Goal: Task Accomplishment & Management: Manage account settings

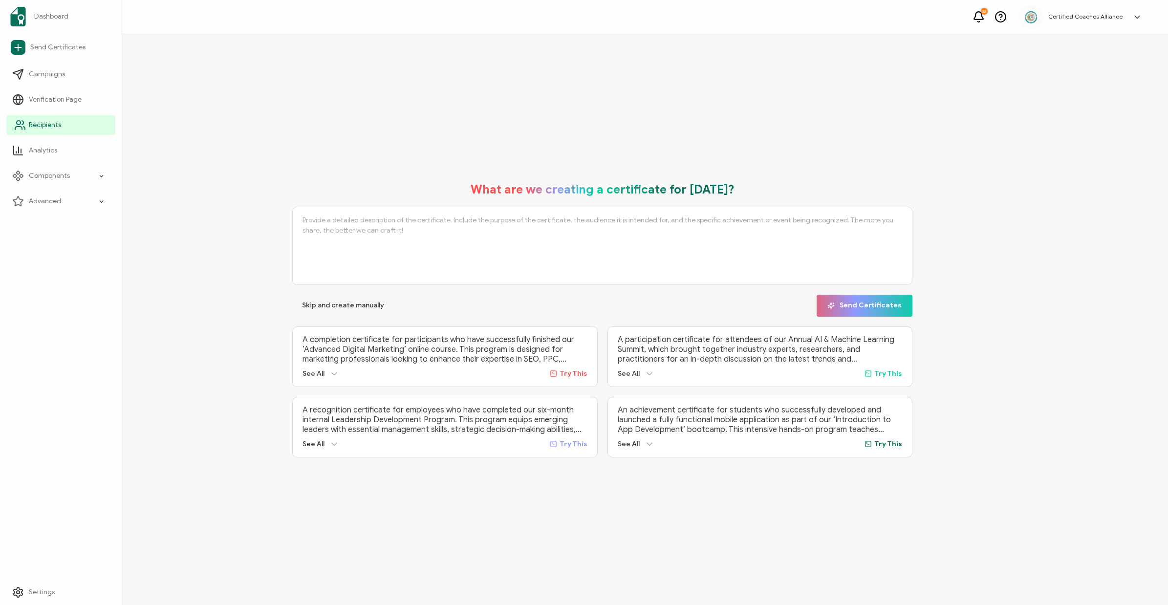
click at [44, 129] on span "Recipients" at bounding box center [45, 125] width 32 height 10
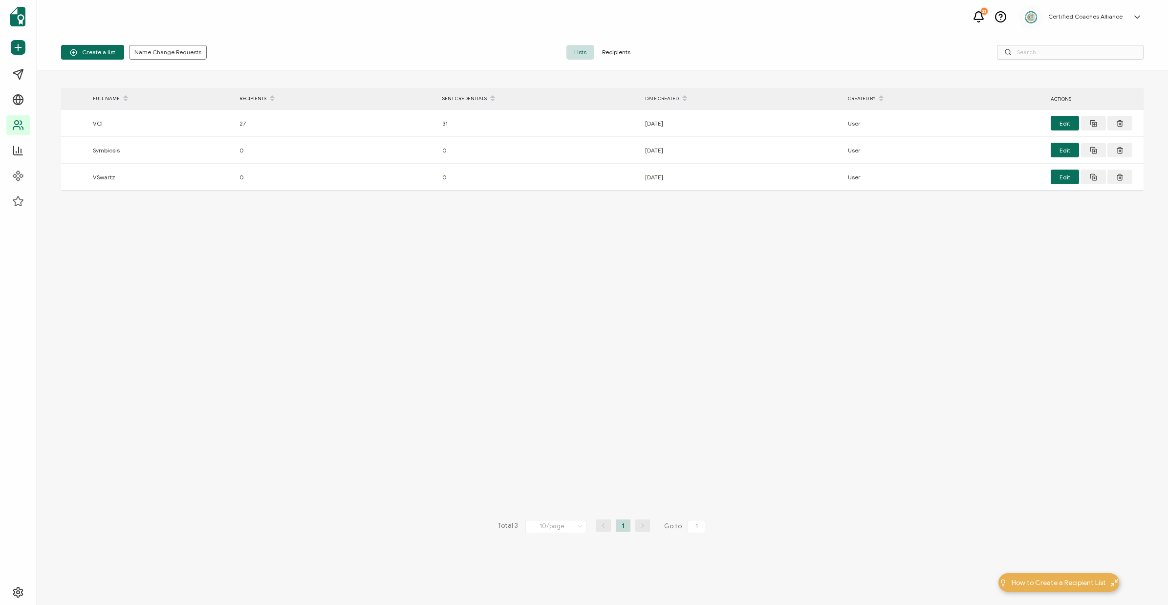
click at [616, 48] on span "Recipients" at bounding box center [616, 52] width 44 height 15
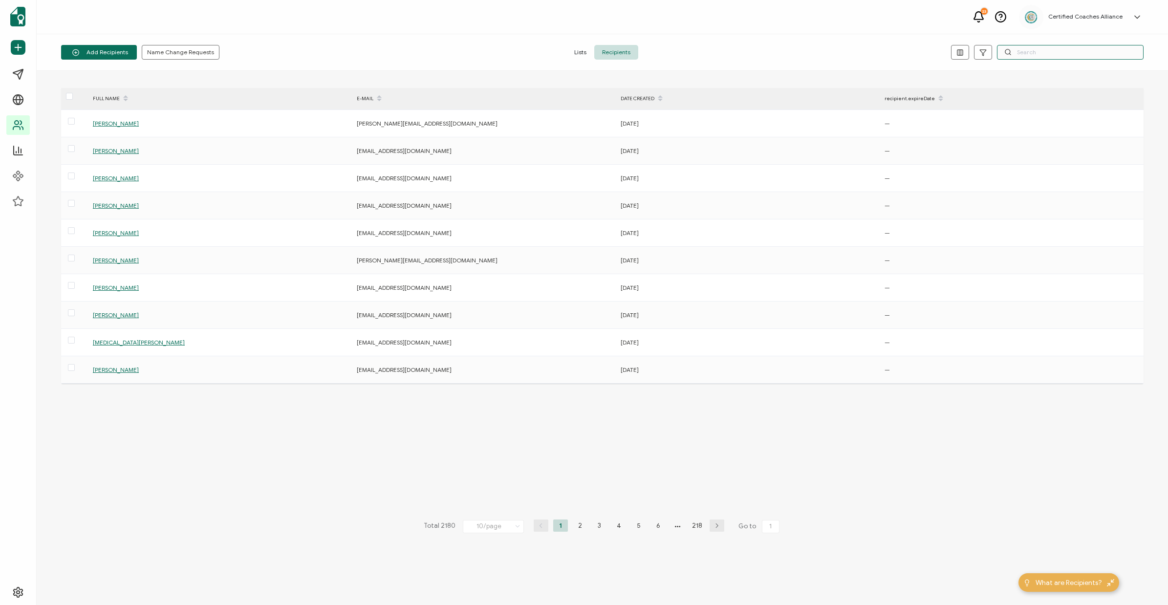
click at [1021, 52] on input "text" at bounding box center [1070, 52] width 147 height 15
paste input "ryan_ramikie@me.com"
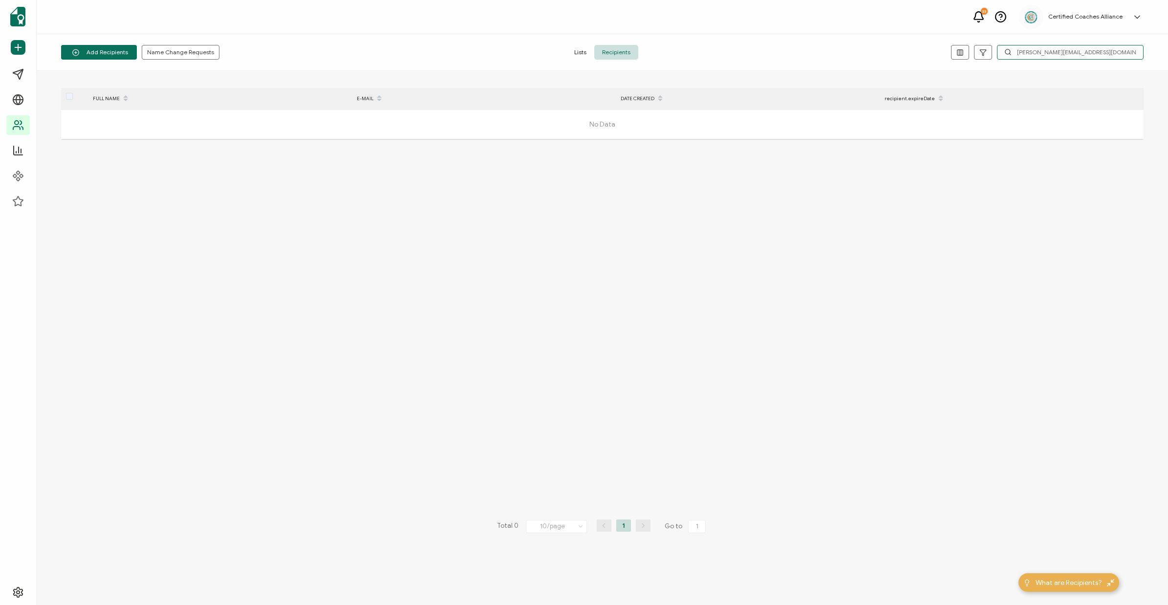
click at [1078, 58] on input "ryan_ramikie@me.com" at bounding box center [1070, 52] width 147 height 15
paste input "ramikie@gmail"
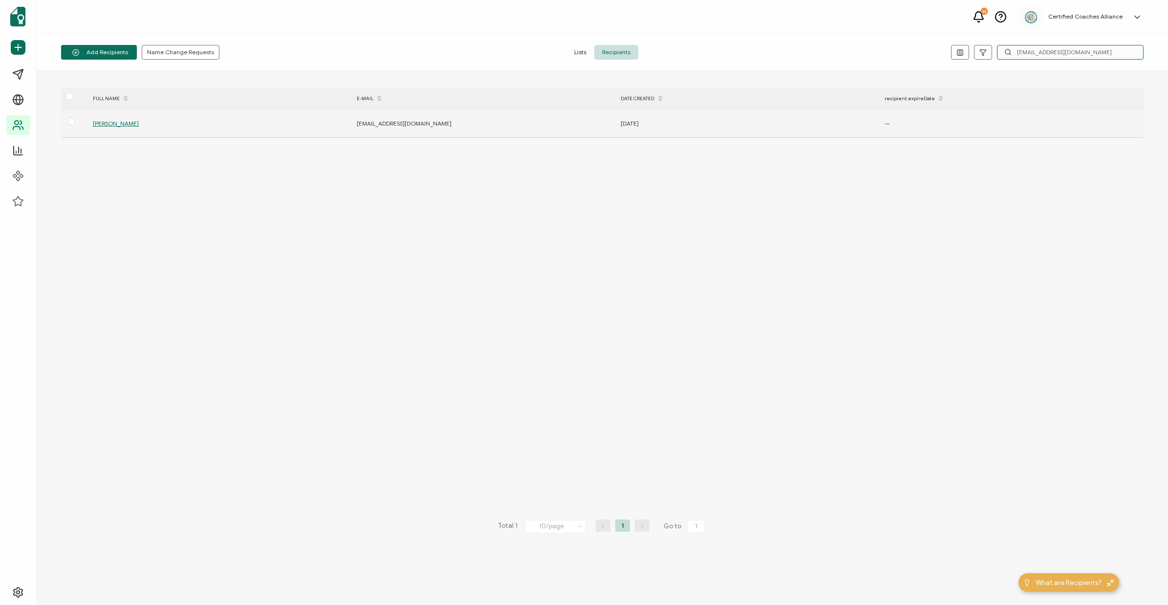
type input "ryanramikie@gmail.com"
click at [124, 120] on div "Ryan A. Ramikie" at bounding box center [219, 123] width 263 height 11
click at [116, 126] on span "Ryan A. Ramikie" at bounding box center [116, 123] width 46 height 7
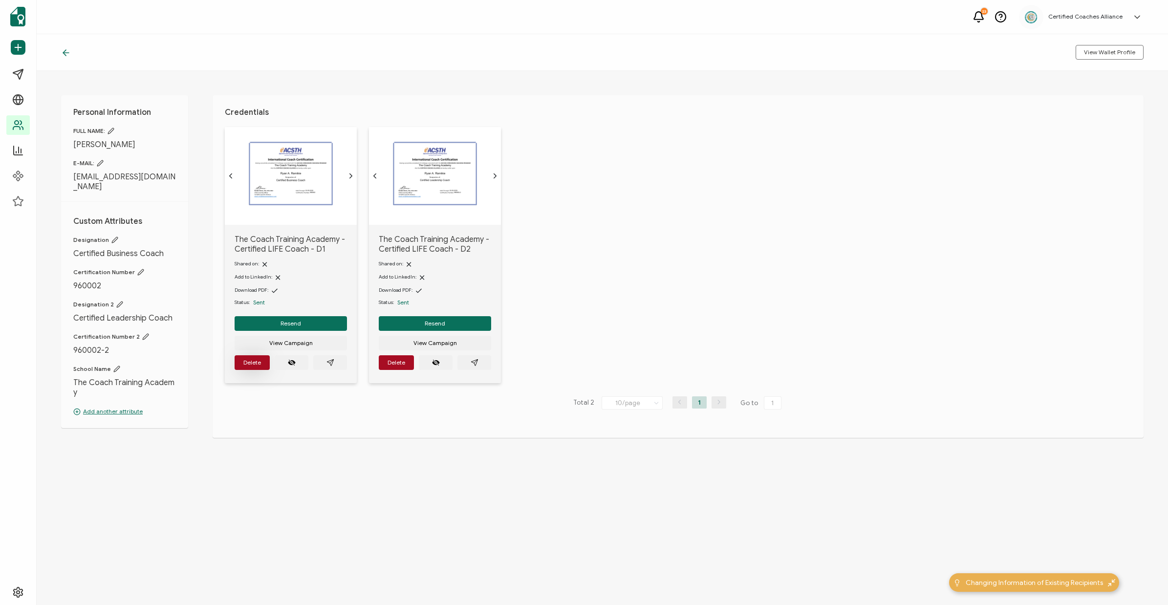
click at [262, 367] on button "Delete" at bounding box center [252, 362] width 35 height 15
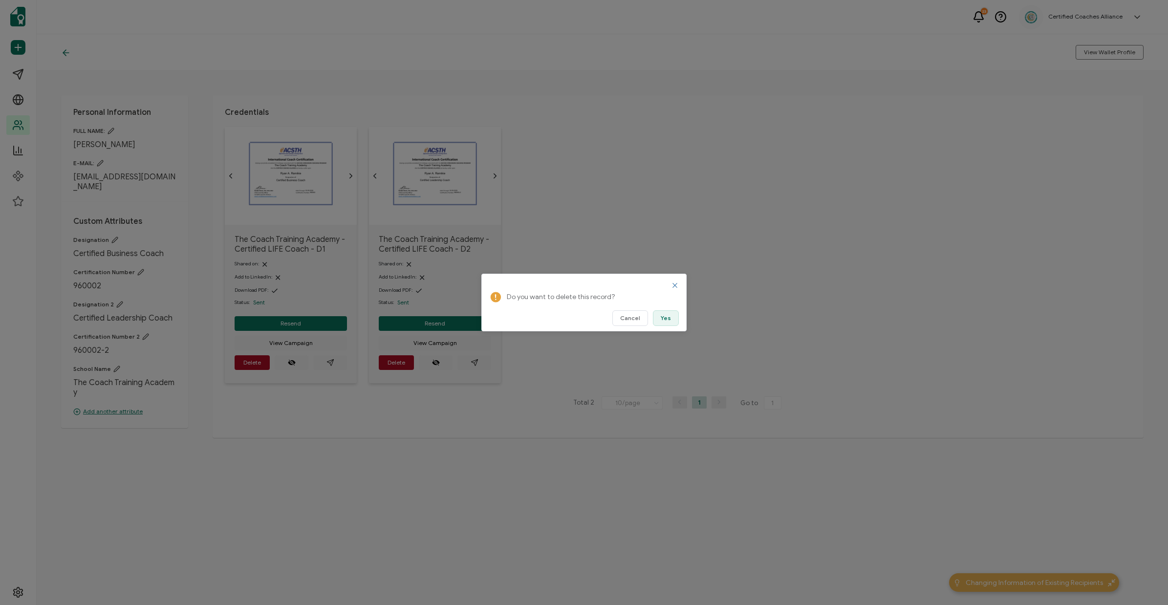
click at [674, 319] on button "Yes" at bounding box center [666, 318] width 26 height 16
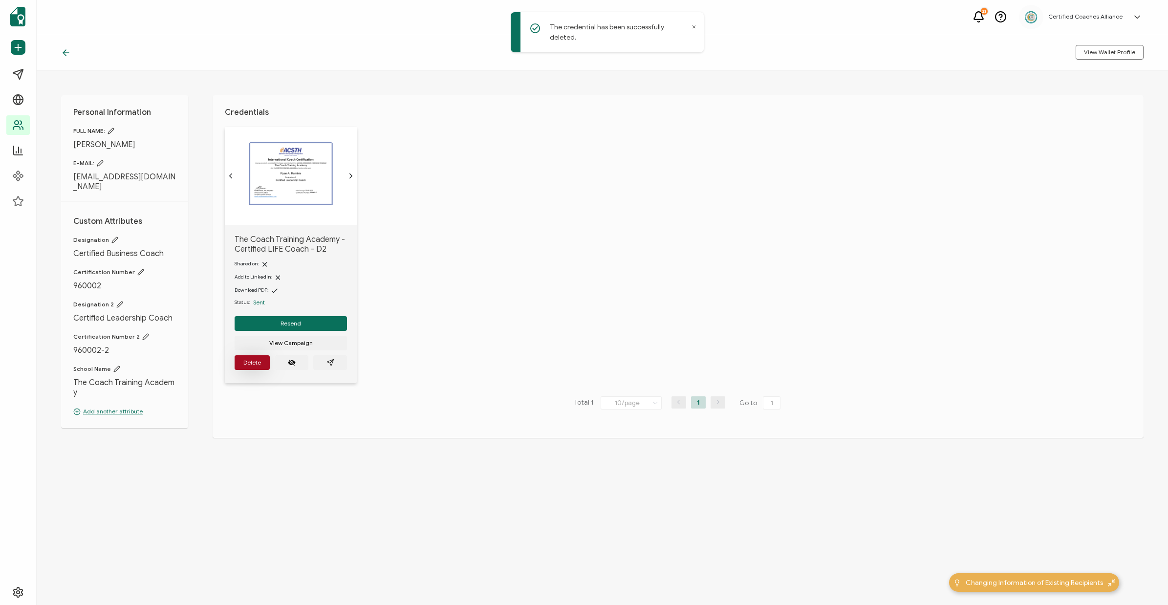
click at [247, 366] on span "Delete" at bounding box center [252, 363] width 18 height 6
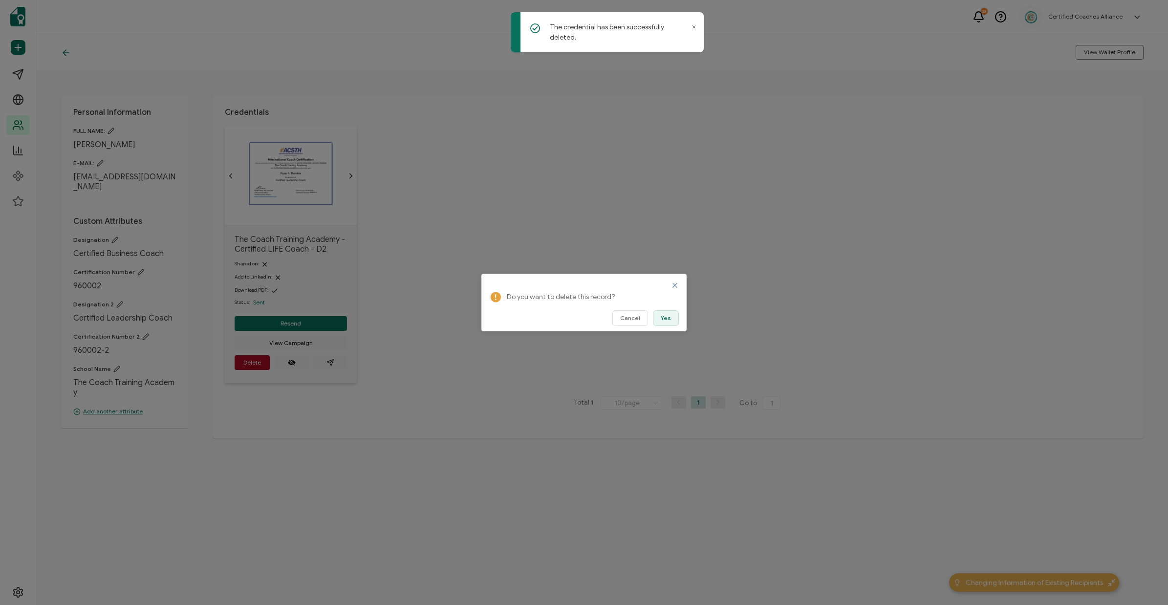
click at [657, 317] on button "Yes" at bounding box center [666, 318] width 26 height 16
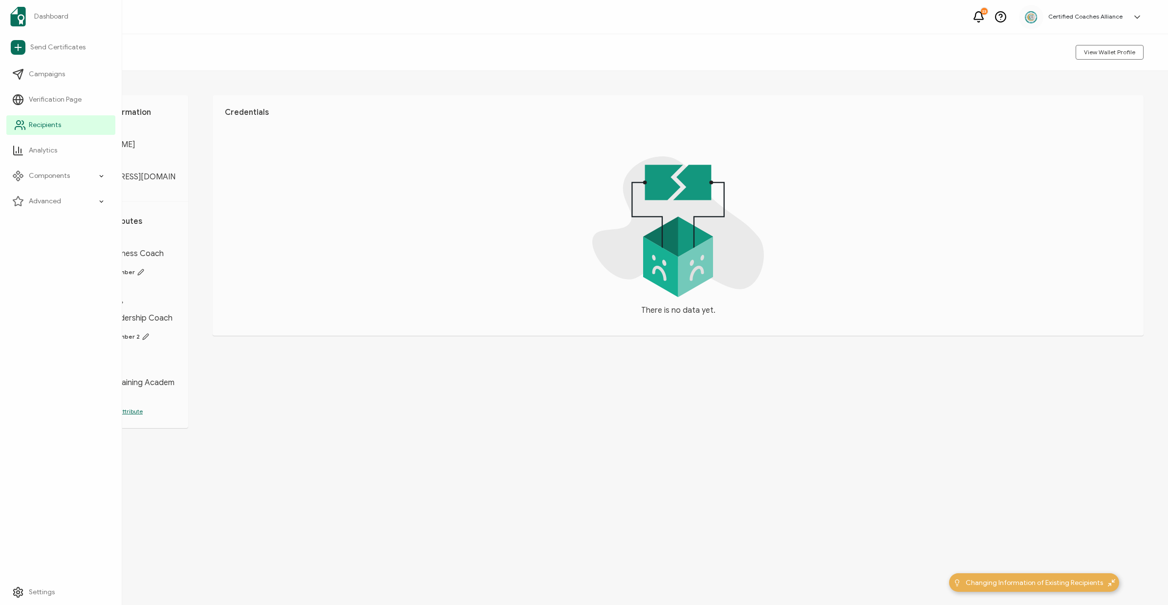
click at [41, 128] on span "Recipients" at bounding box center [45, 125] width 32 height 10
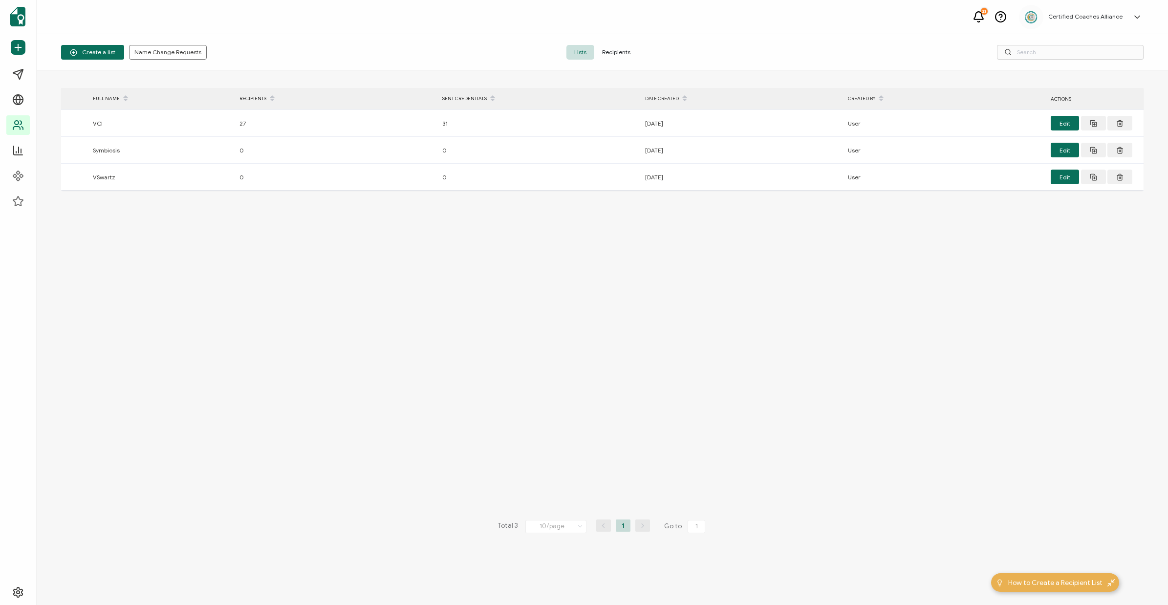
click at [624, 53] on span "Recipients" at bounding box center [616, 52] width 44 height 15
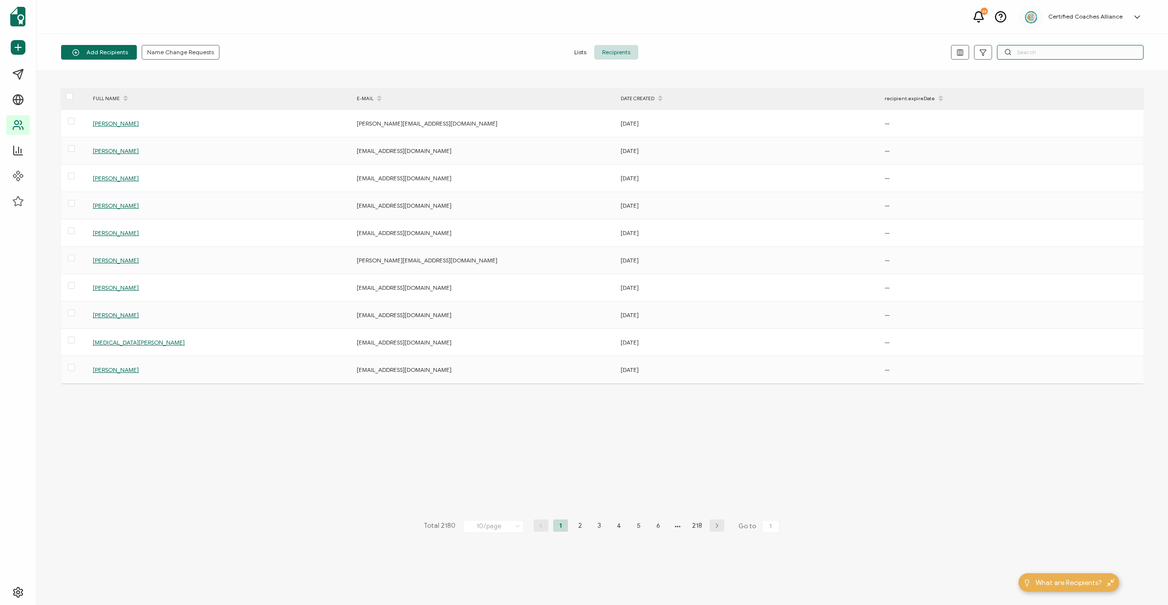
click at [1038, 57] on input "text" at bounding box center [1070, 52] width 147 height 15
paste input "skgriffith@hotmail.com"
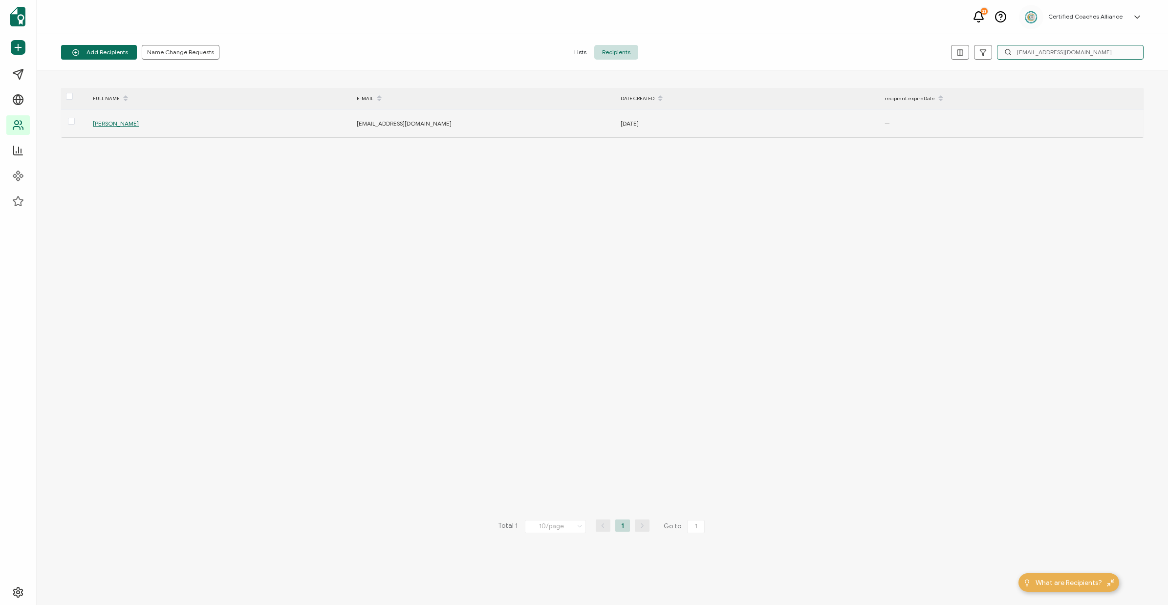
type input "skgriffith@hotmail.com"
click at [118, 124] on span "Stephanie K. Griffith" at bounding box center [116, 123] width 46 height 7
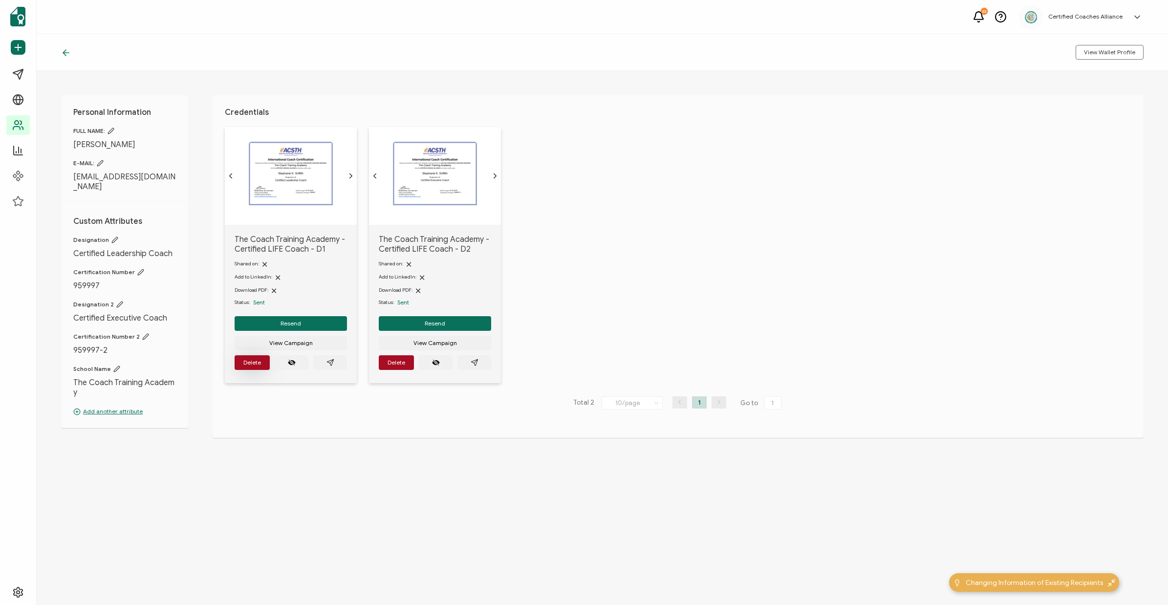
click at [248, 366] on span "Delete" at bounding box center [252, 363] width 18 height 6
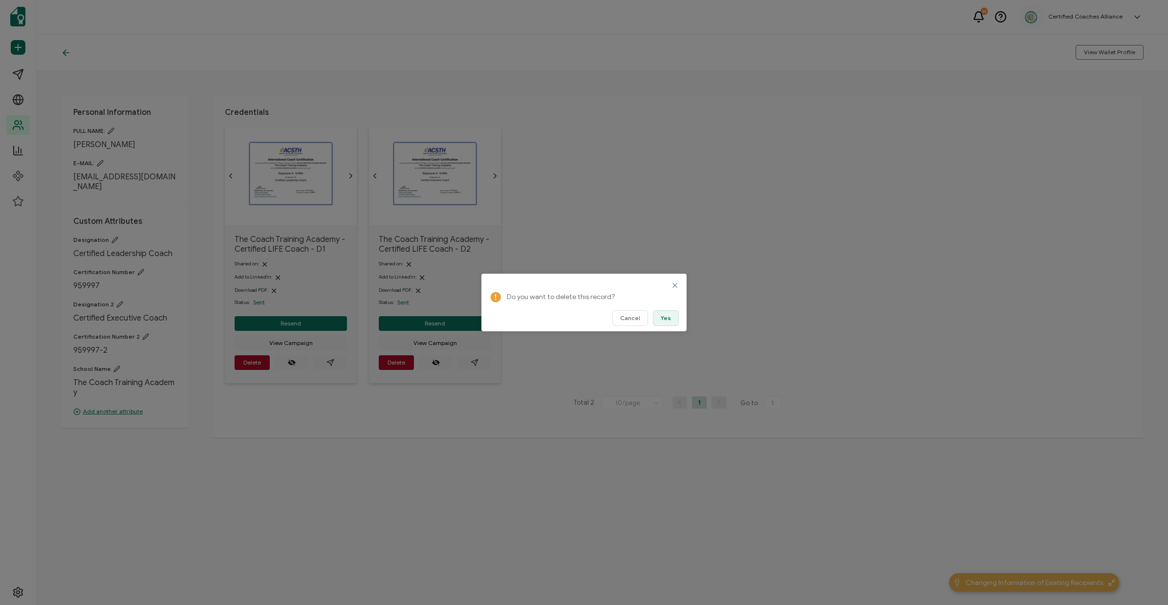
click at [665, 319] on span "Yes" at bounding box center [666, 318] width 10 height 6
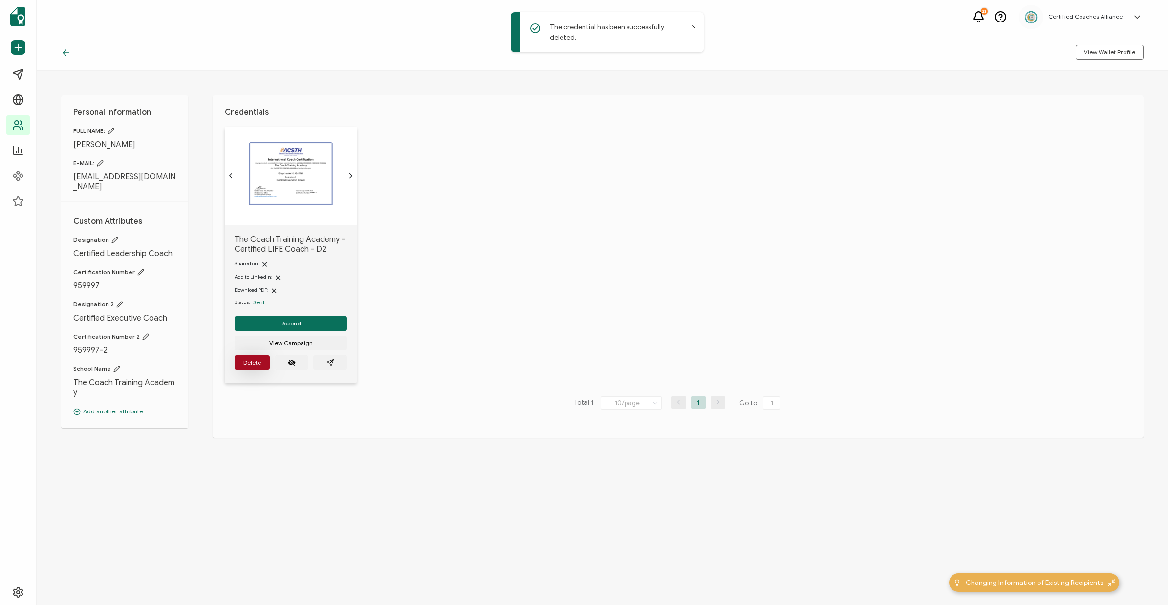
click at [256, 366] on span "Delete" at bounding box center [252, 363] width 18 height 6
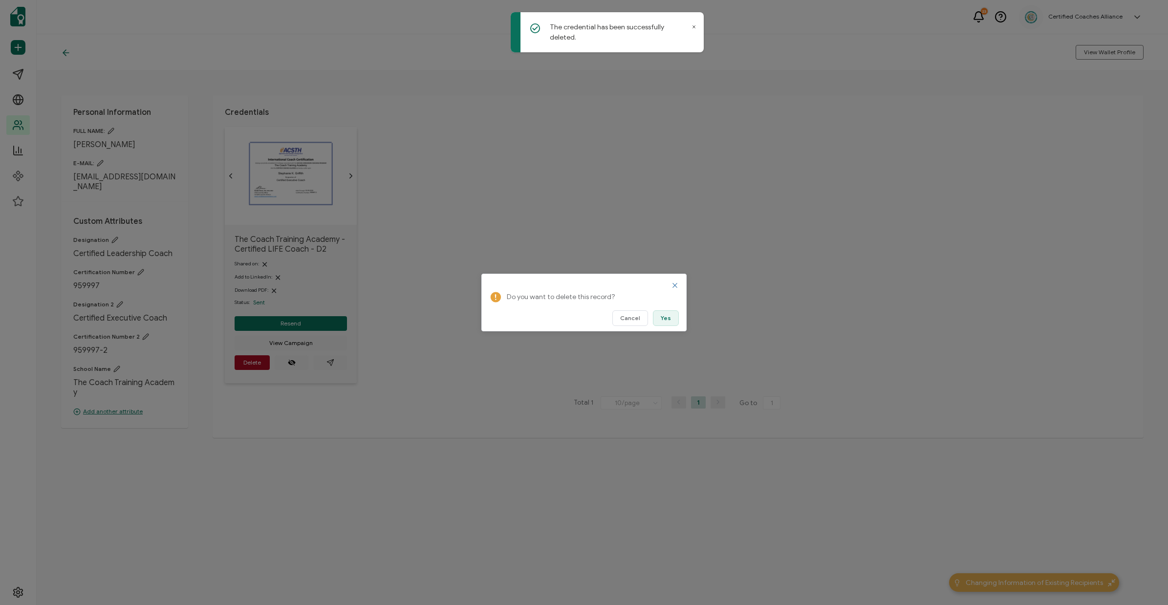
click at [662, 323] on button "Yes" at bounding box center [666, 318] width 26 height 16
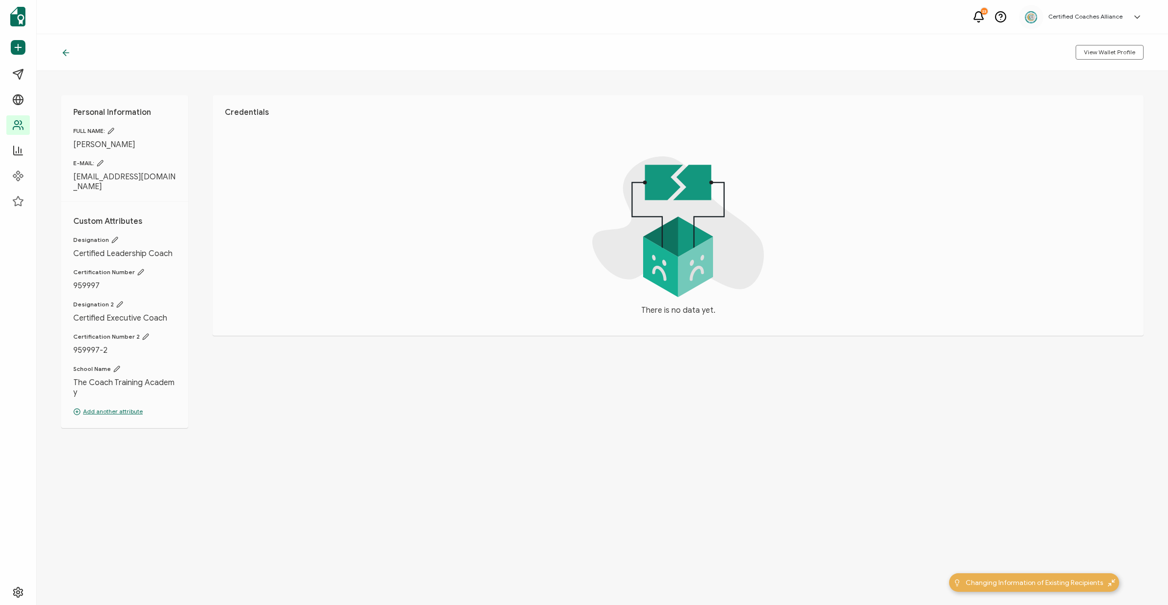
click at [101, 146] on span "Stephanie K. Griffith" at bounding box center [124, 145] width 103 height 10
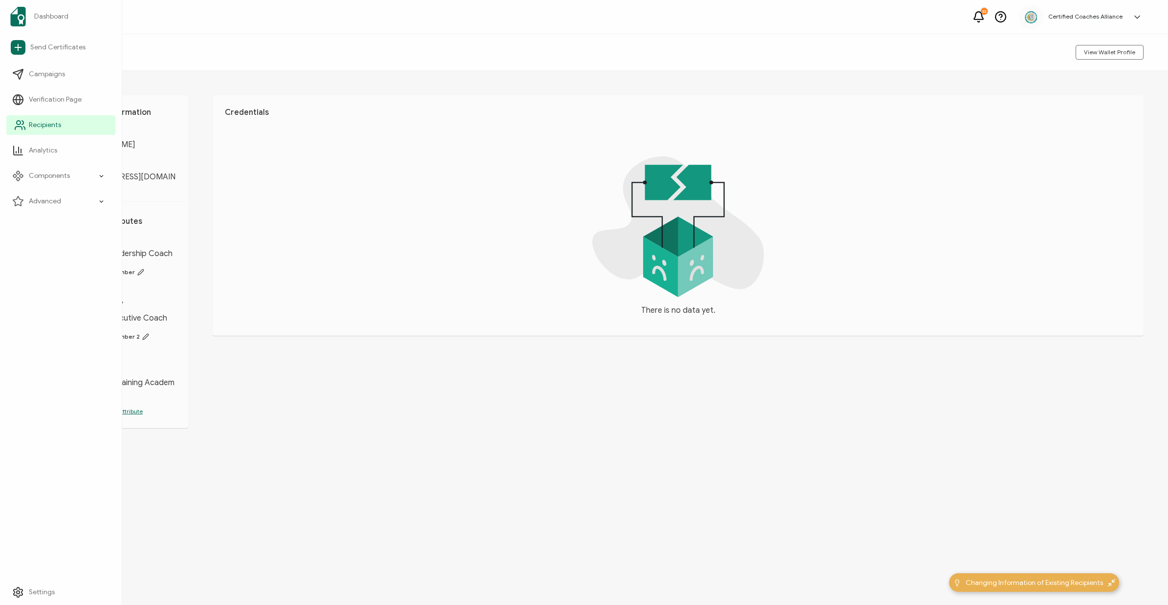
click at [51, 122] on span "Recipients" at bounding box center [45, 125] width 32 height 10
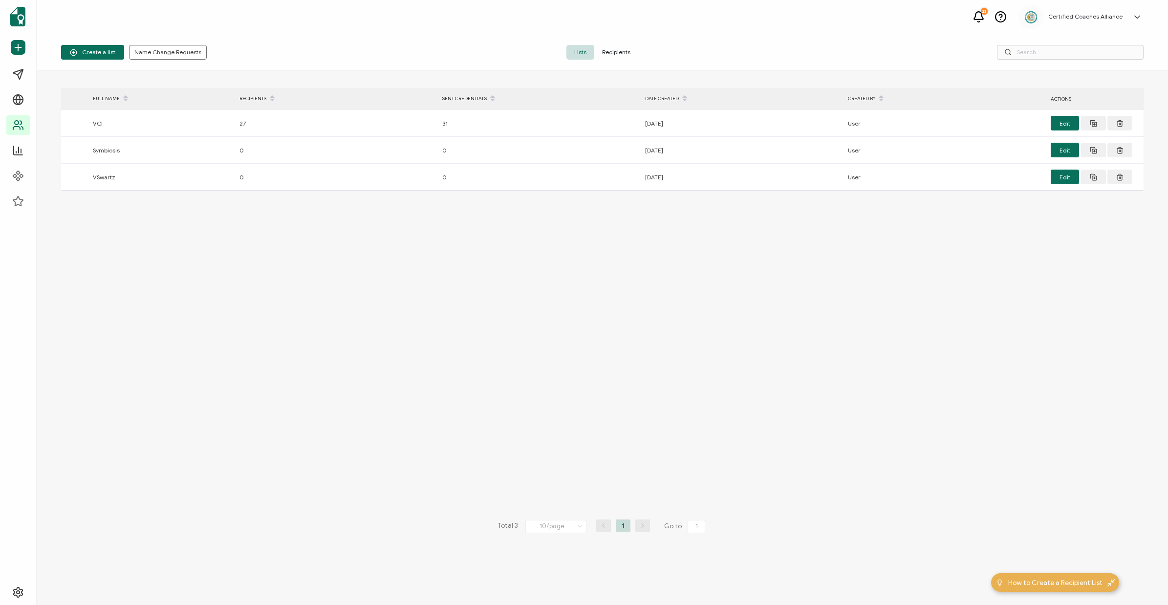
click at [628, 54] on span "Recipients" at bounding box center [616, 52] width 44 height 15
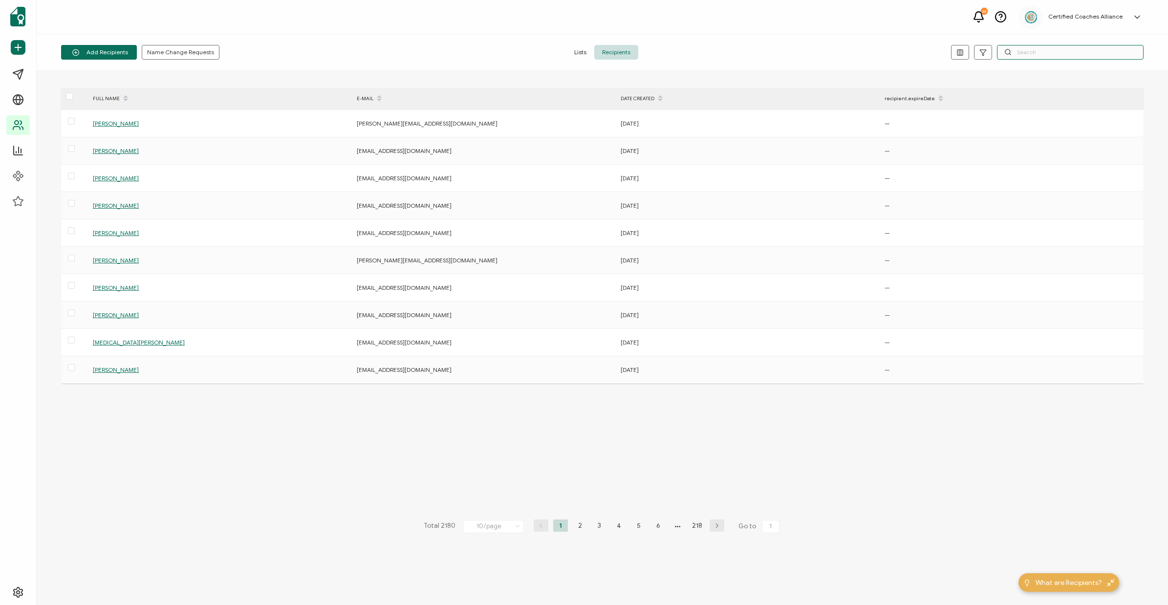
click at [1086, 51] on input "text" at bounding box center [1070, 52] width 147 height 15
paste input "robertawilmore@gmail.com"
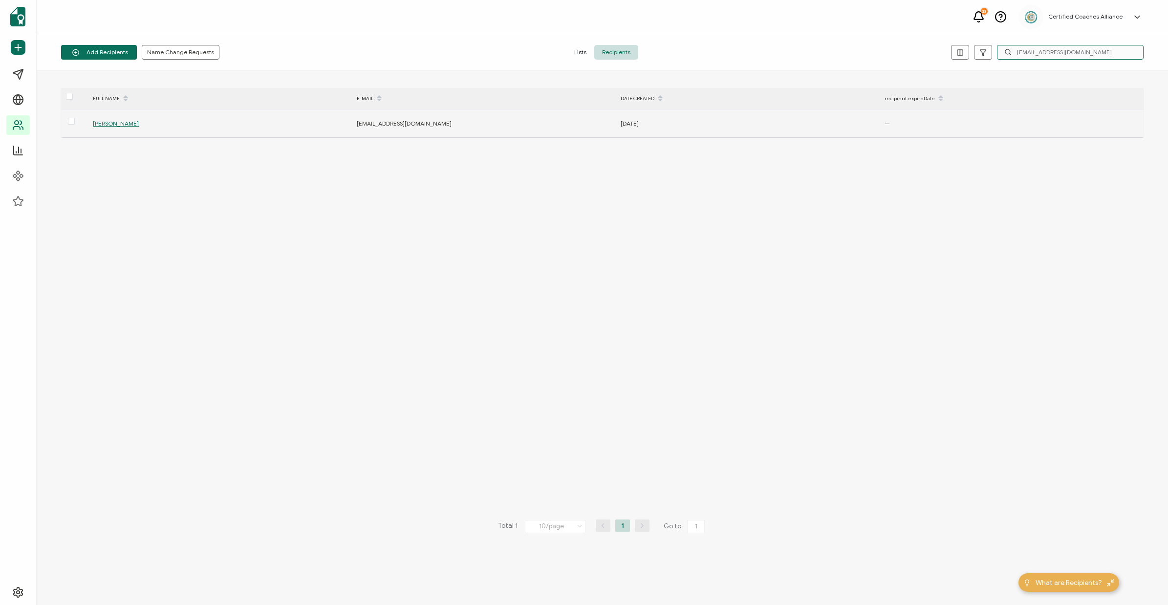
type input "robertawilmore@gmail.com"
click at [116, 126] on span "Roberta Wilmore" at bounding box center [116, 123] width 46 height 7
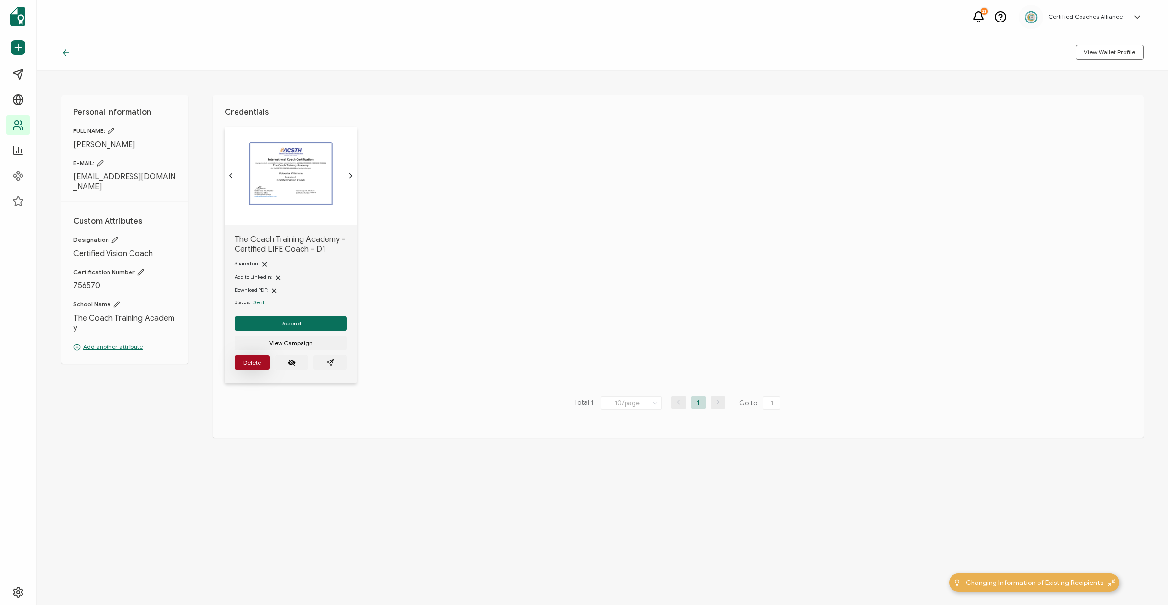
click at [250, 366] on span "Delete" at bounding box center [252, 363] width 18 height 6
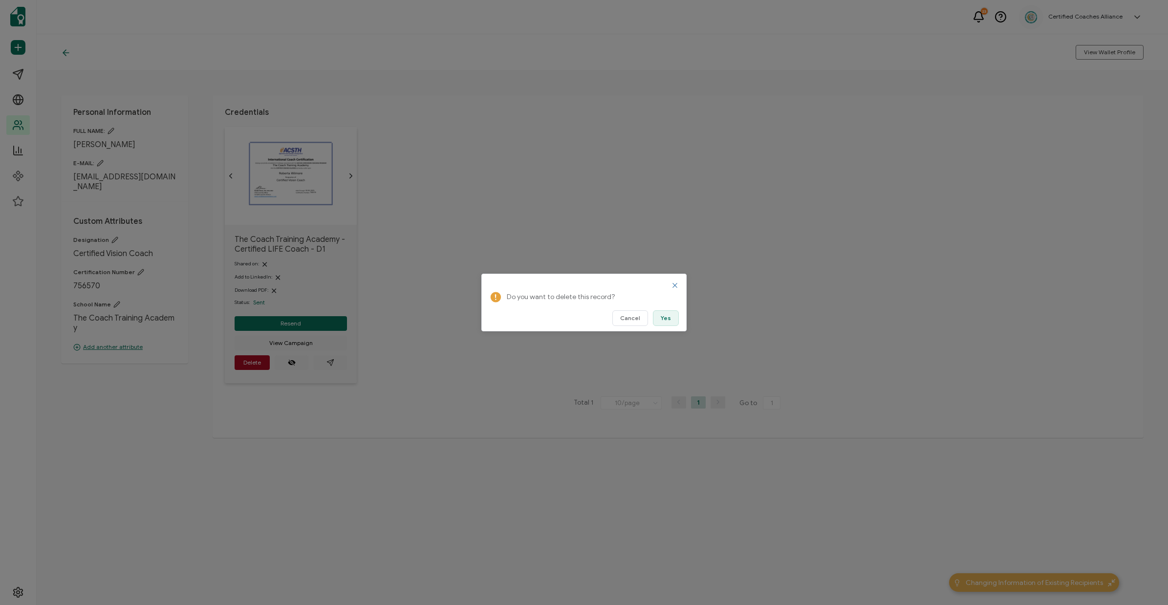
click at [664, 321] on span "Yes" at bounding box center [666, 318] width 10 height 6
